Goal: Navigation & Orientation: Understand site structure

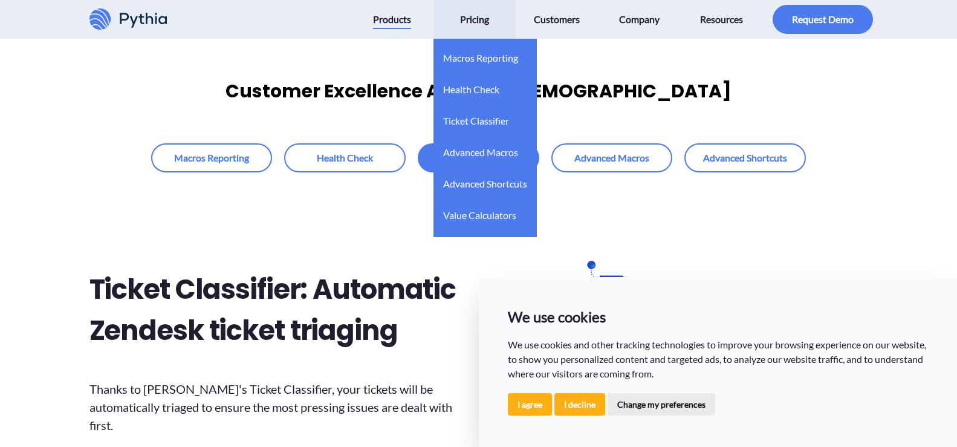
click at [467, 23] on span "Pricing" at bounding box center [474, 19] width 29 height 19
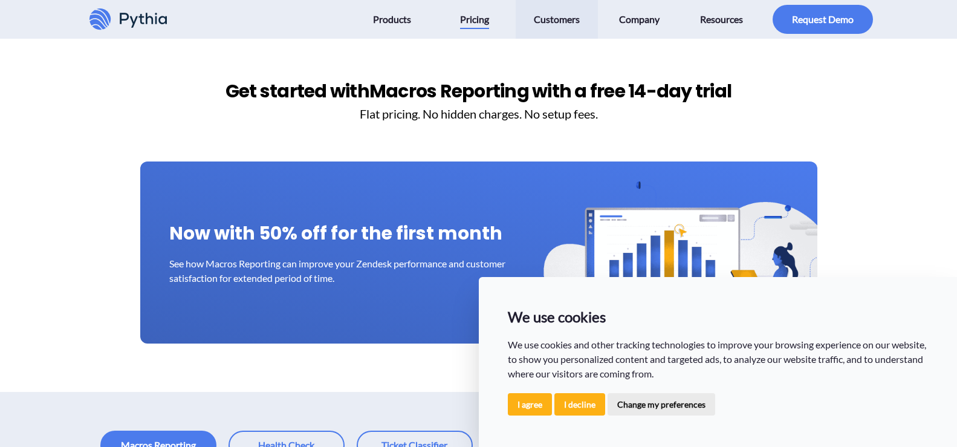
click at [576, 19] on span "Customers" at bounding box center [557, 19] width 46 height 19
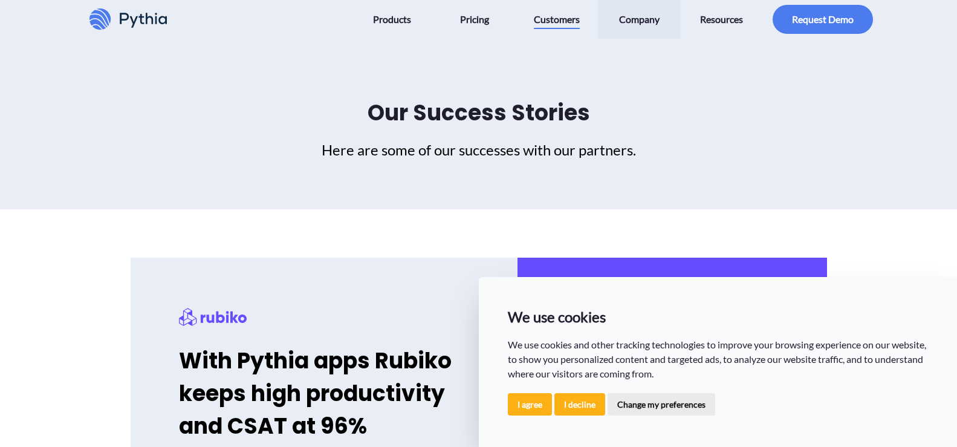
click at [648, 21] on span "Company" at bounding box center [639, 19] width 40 height 19
